Goal: Find specific page/section: Find specific page/section

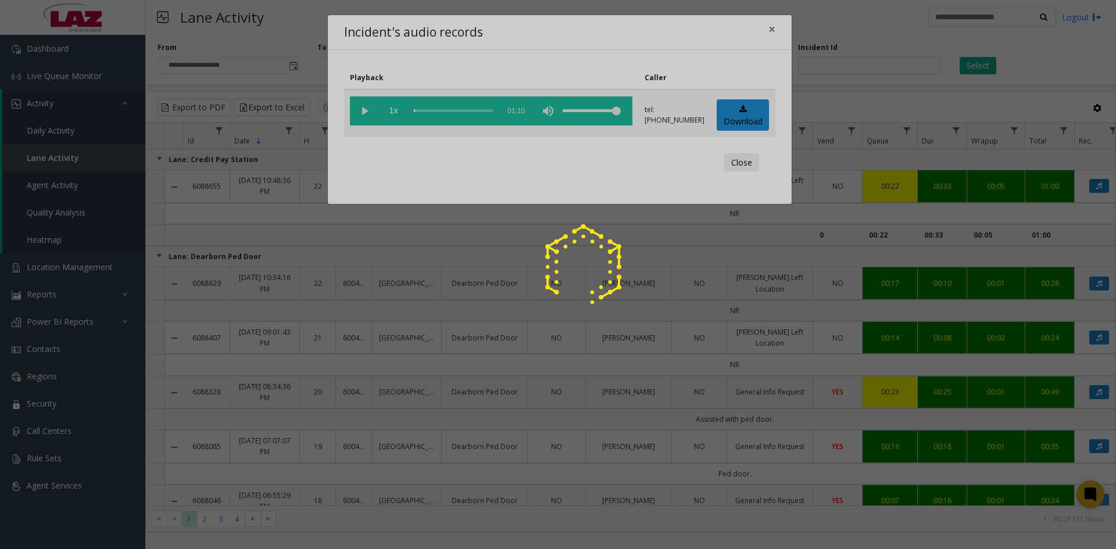
scroll to position [872, 48]
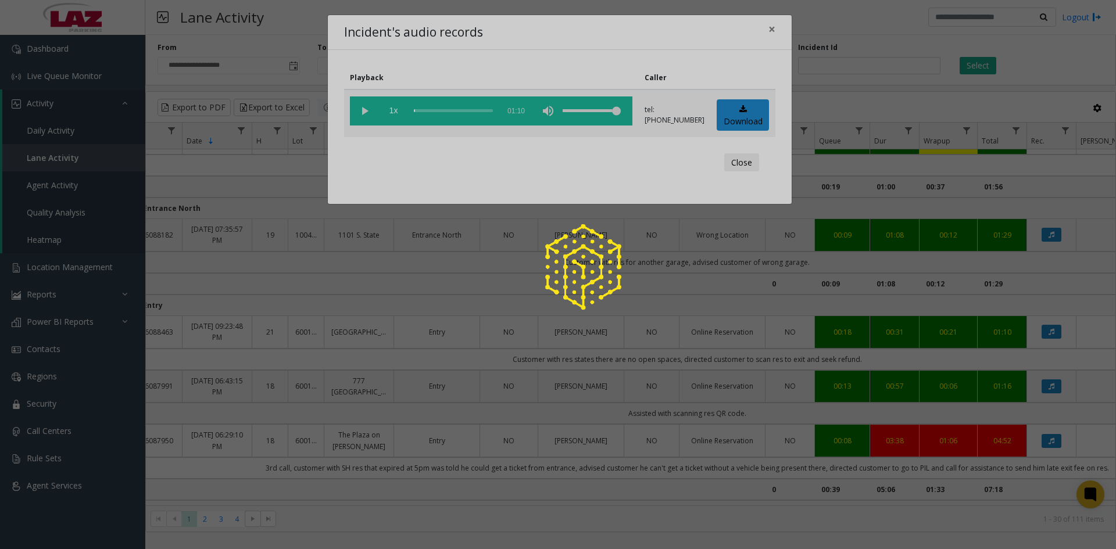
click at [37, 108] on div at bounding box center [558, 274] width 1116 height 549
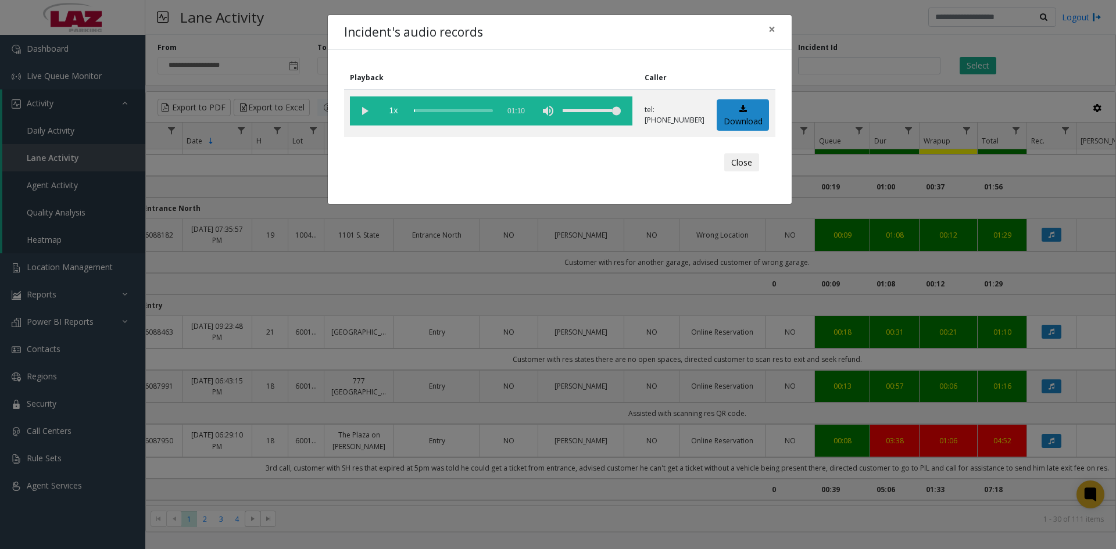
click at [50, 137] on div "Incident's audio records × Playback Caller 1x 01:10 tel:[PHONE_NUMBER] Download…" at bounding box center [558, 274] width 1116 height 549
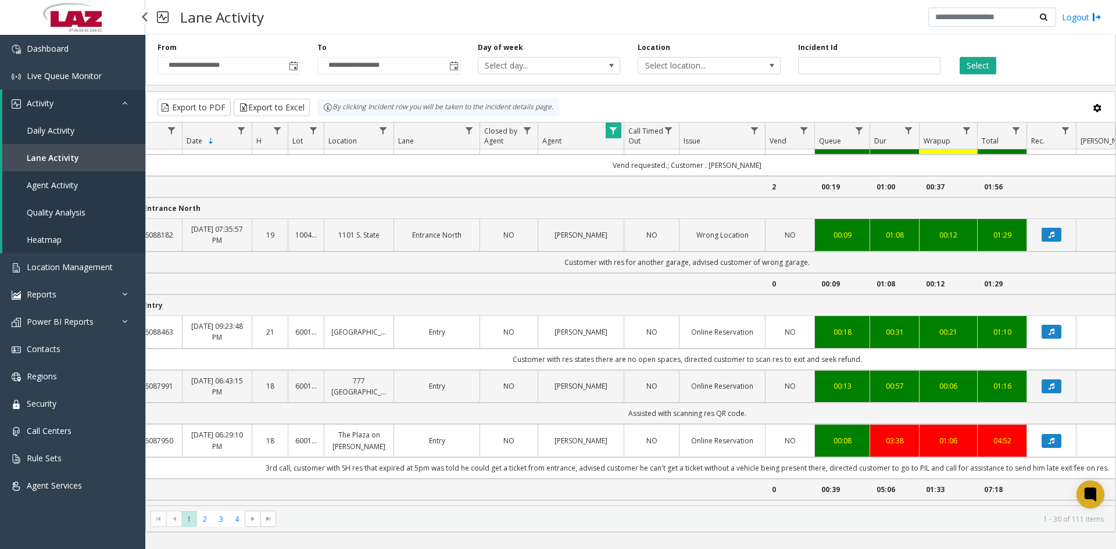
click at [51, 127] on span "Daily Activity" at bounding box center [51, 130] width 48 height 11
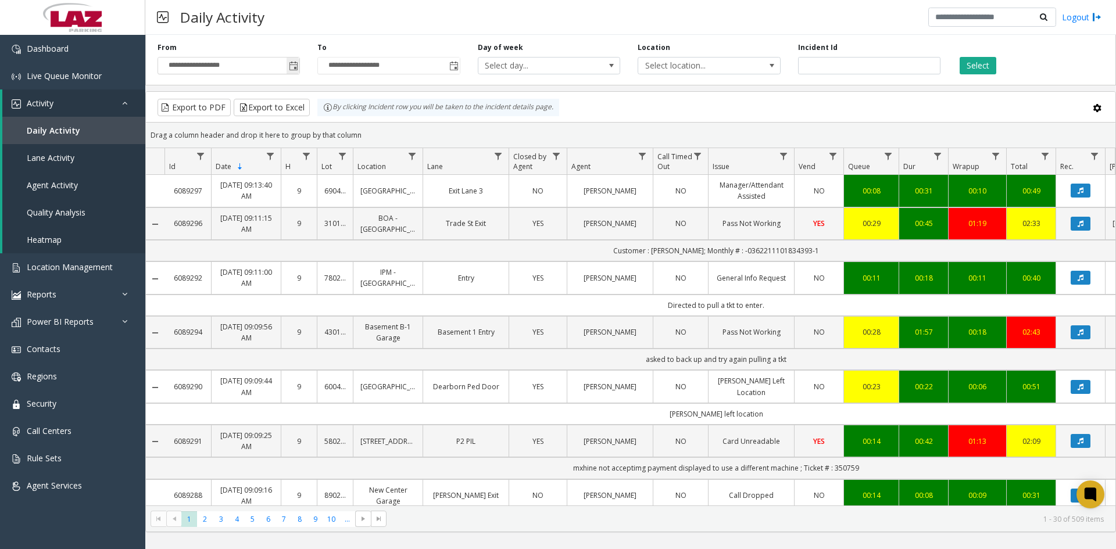
click at [292, 67] on span "Toggle popup" at bounding box center [293, 66] width 9 height 9
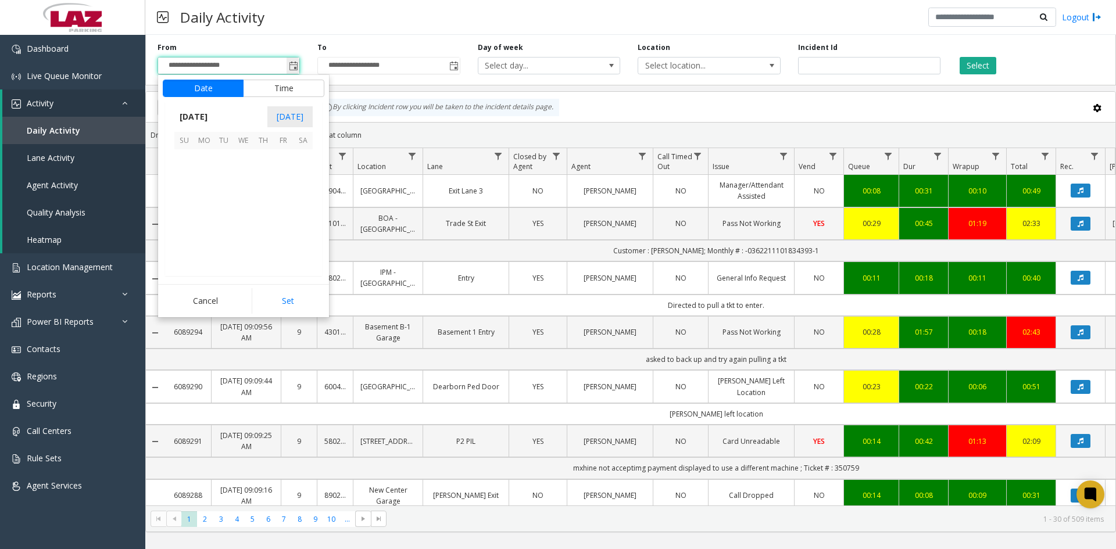
scroll to position [208492, 0]
click at [220, 242] on span "26" at bounding box center [224, 238] width 20 height 20
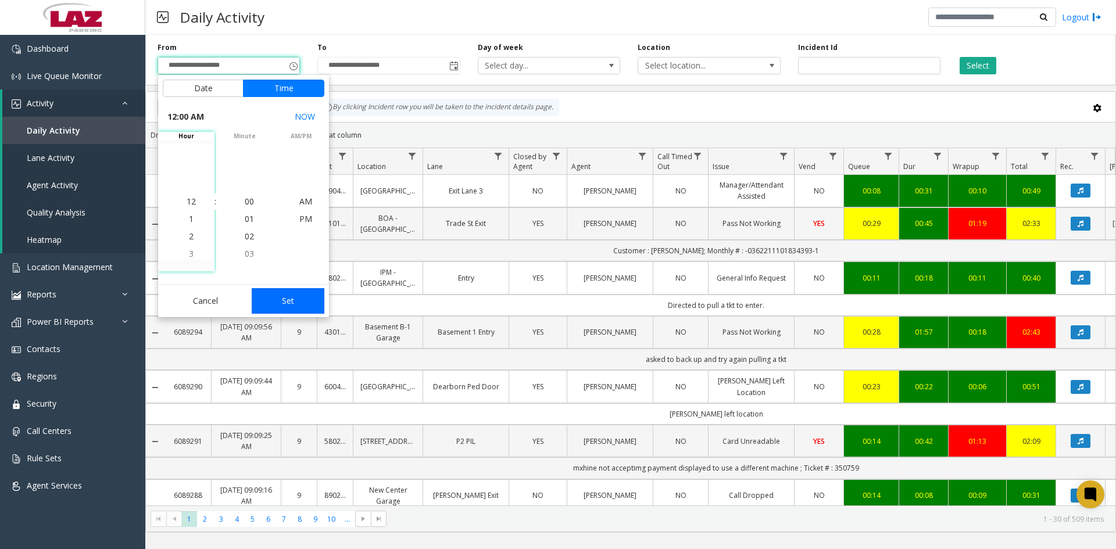
click at [289, 301] on button "Set" at bounding box center [288, 301] width 73 height 26
type input "**********"
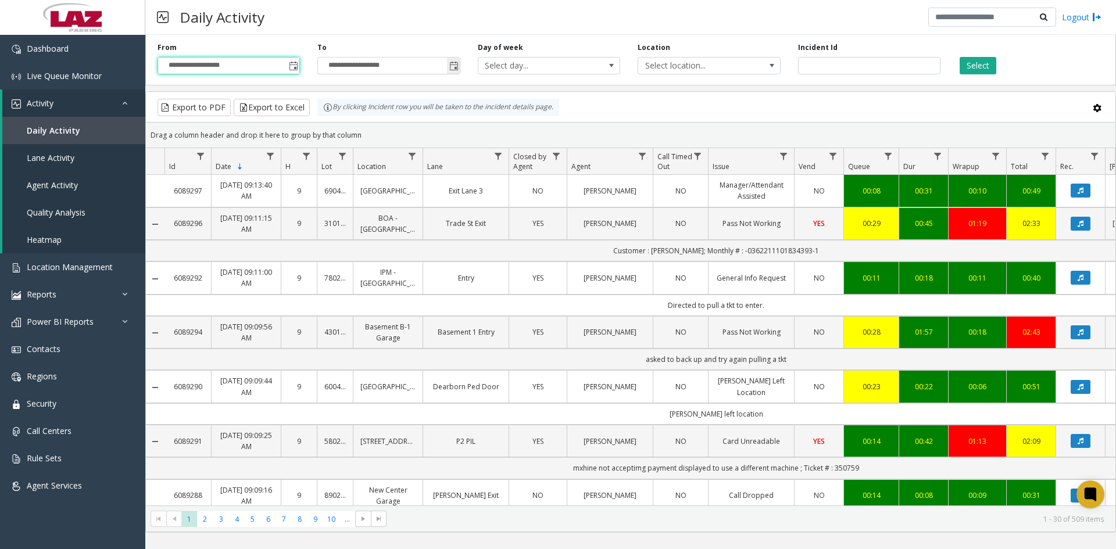
click at [452, 69] on span "Toggle popup" at bounding box center [453, 66] width 9 height 9
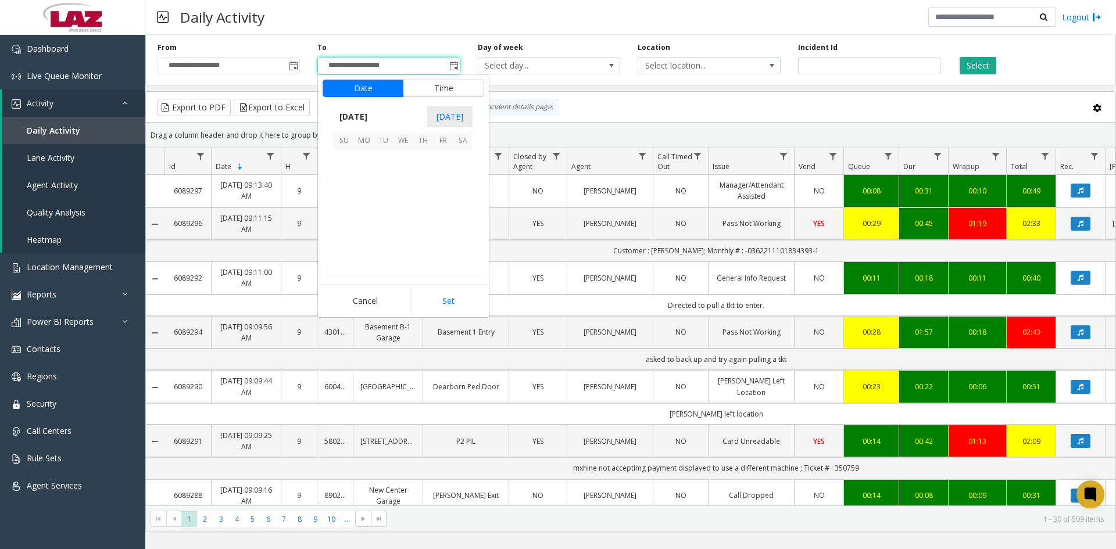
scroll to position [17, 0]
click at [382, 237] on span "26" at bounding box center [384, 238] width 20 height 20
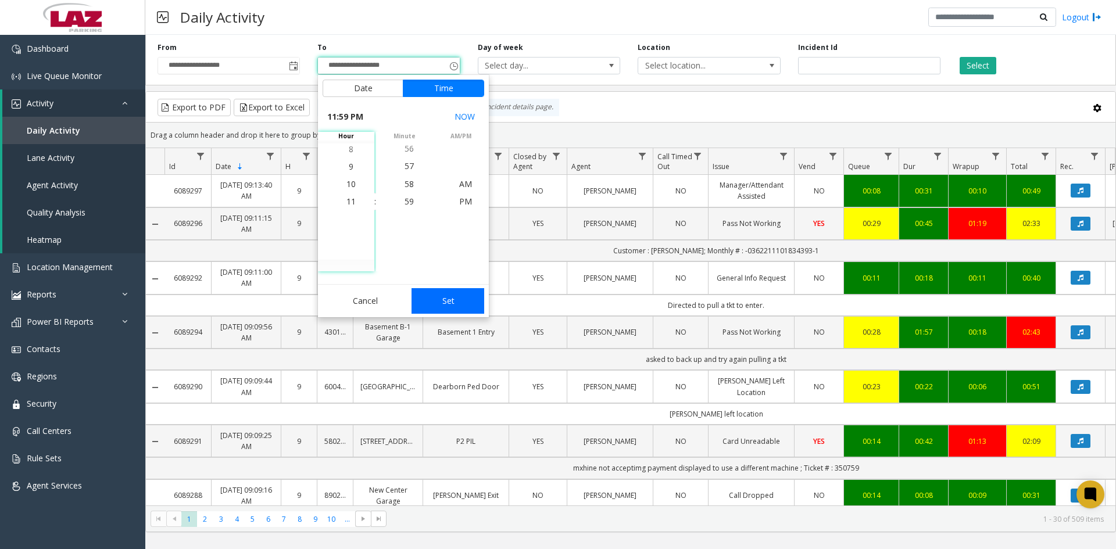
click at [438, 299] on button "Set" at bounding box center [448, 301] width 73 height 26
type input "**********"
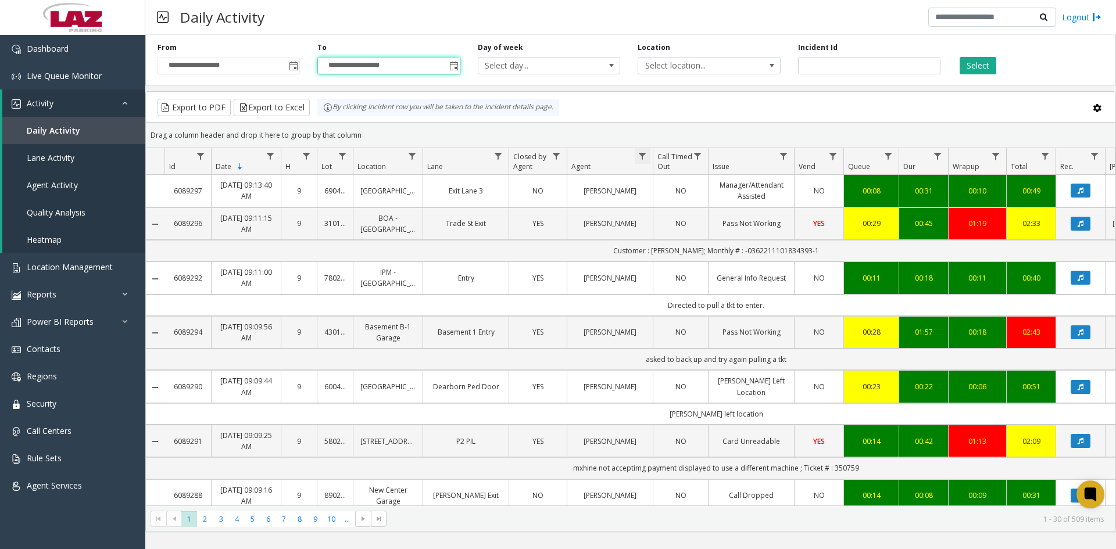
click at [640, 153] on span "Data table" at bounding box center [642, 156] width 9 height 9
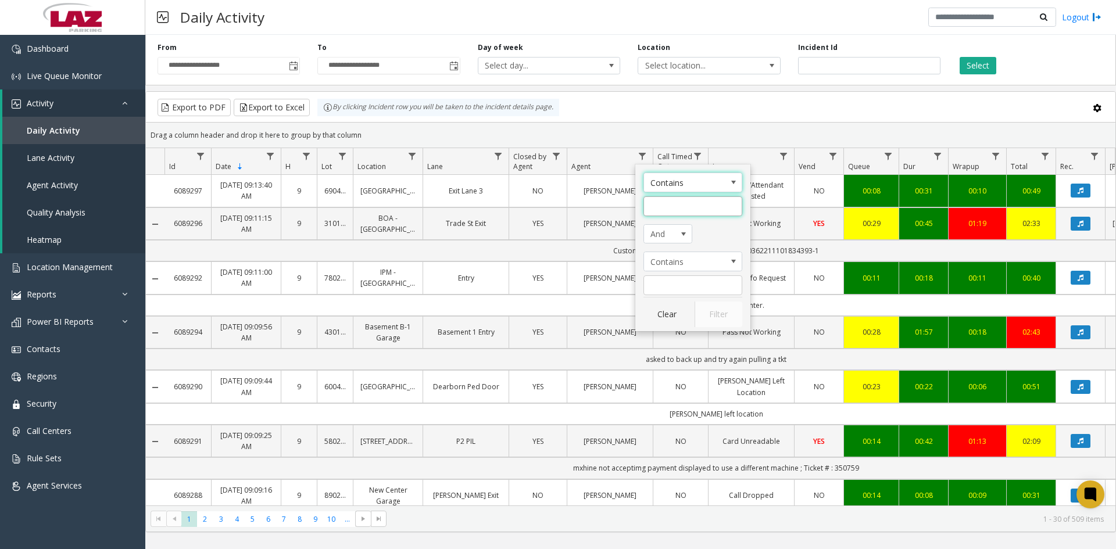
click at [659, 211] on input "Agent Filter" at bounding box center [692, 206] width 99 height 20
type input "******"
click button "Filter" at bounding box center [719, 315] width 48 height 26
